Goal: Task Accomplishment & Management: Manage account settings

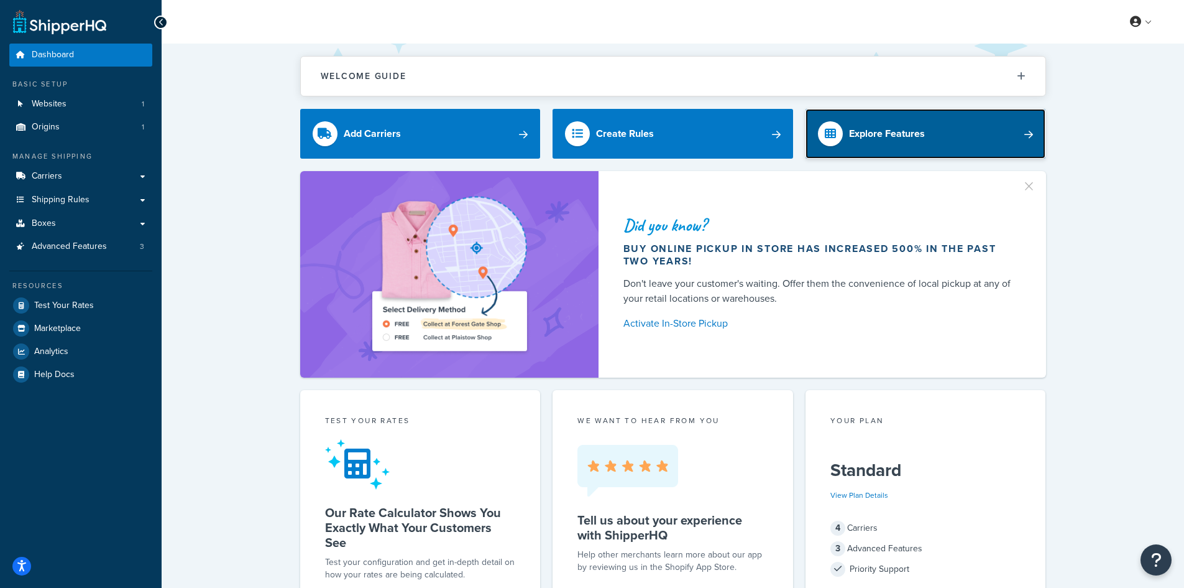
click at [869, 131] on div "Explore Features" at bounding box center [887, 133] width 76 height 17
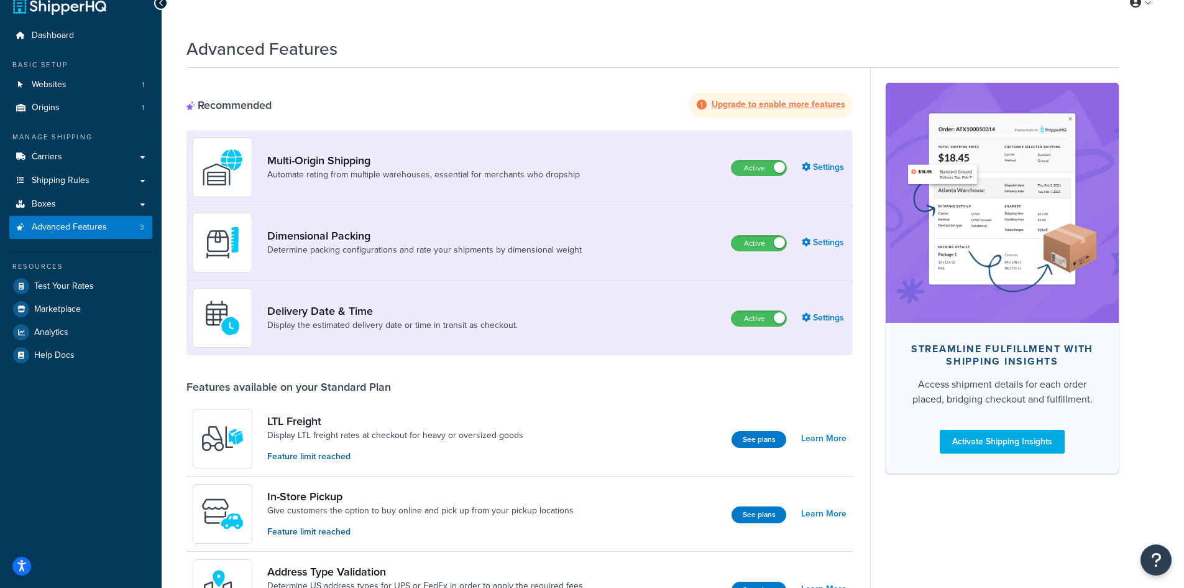
scroll to position [4, 0]
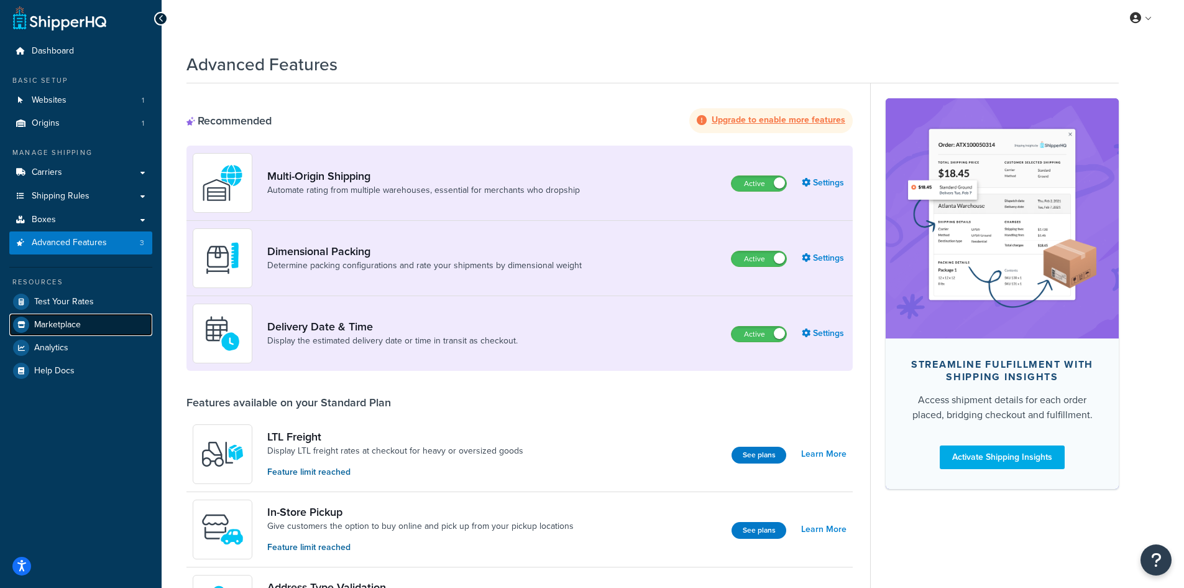
click at [79, 328] on span "Marketplace" at bounding box center [57, 325] width 47 height 11
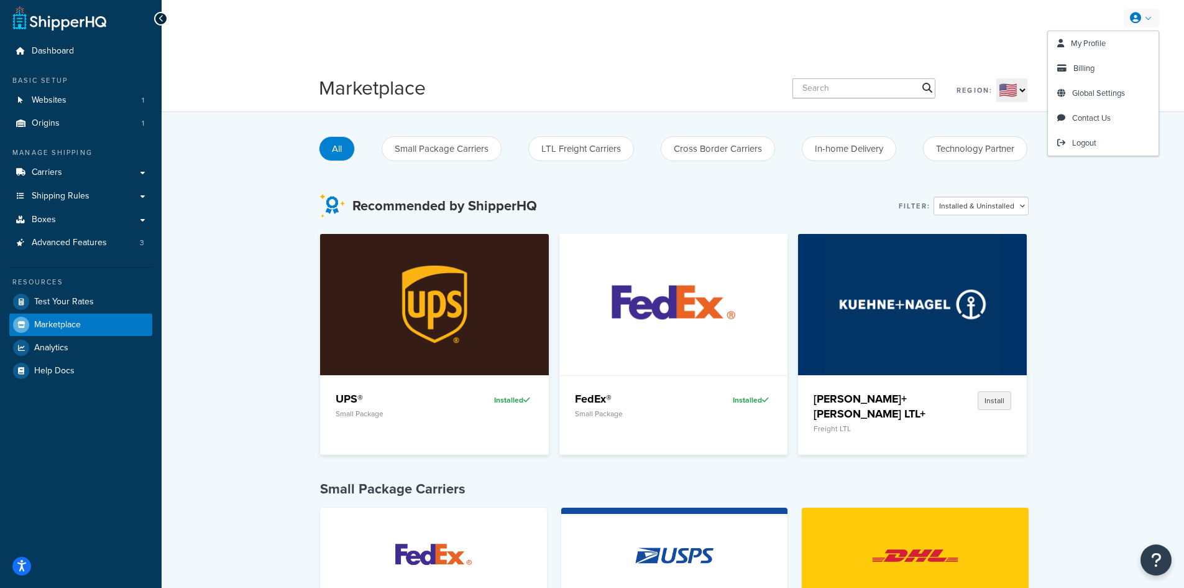
click at [1151, 18] on link at bounding box center [1141, 18] width 35 height 19
click at [1094, 44] on span "My Profile" at bounding box center [1088, 43] width 35 height 12
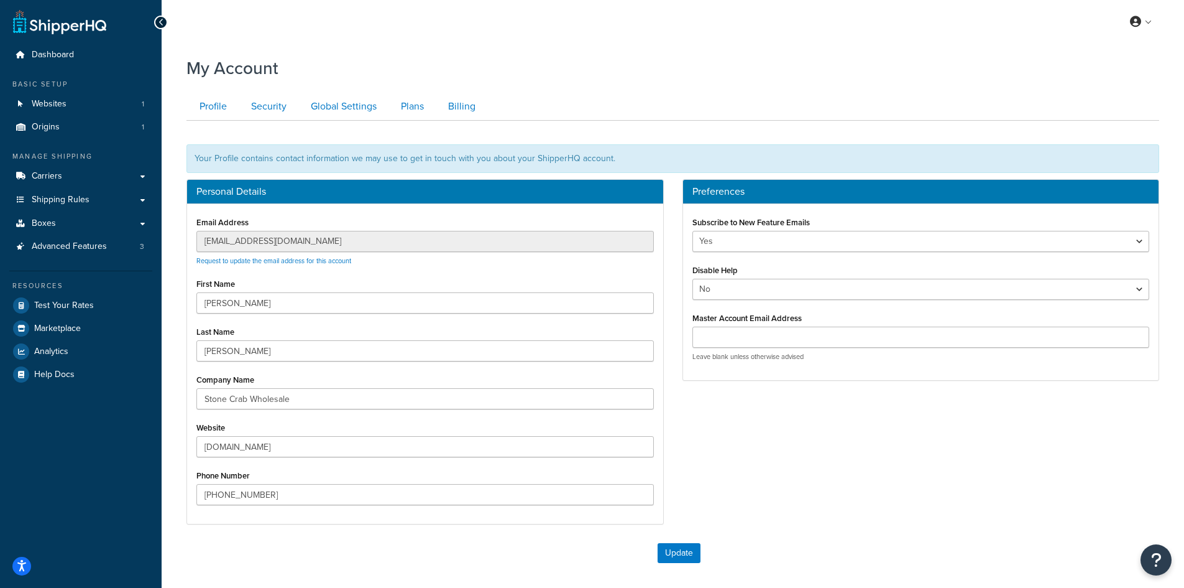
click at [192, 242] on div "Email Address [EMAIL_ADDRESS][DOMAIN_NAME] Request to update the email address …" at bounding box center [425, 364] width 476 height 320
